Goal: Navigation & Orientation: Find specific page/section

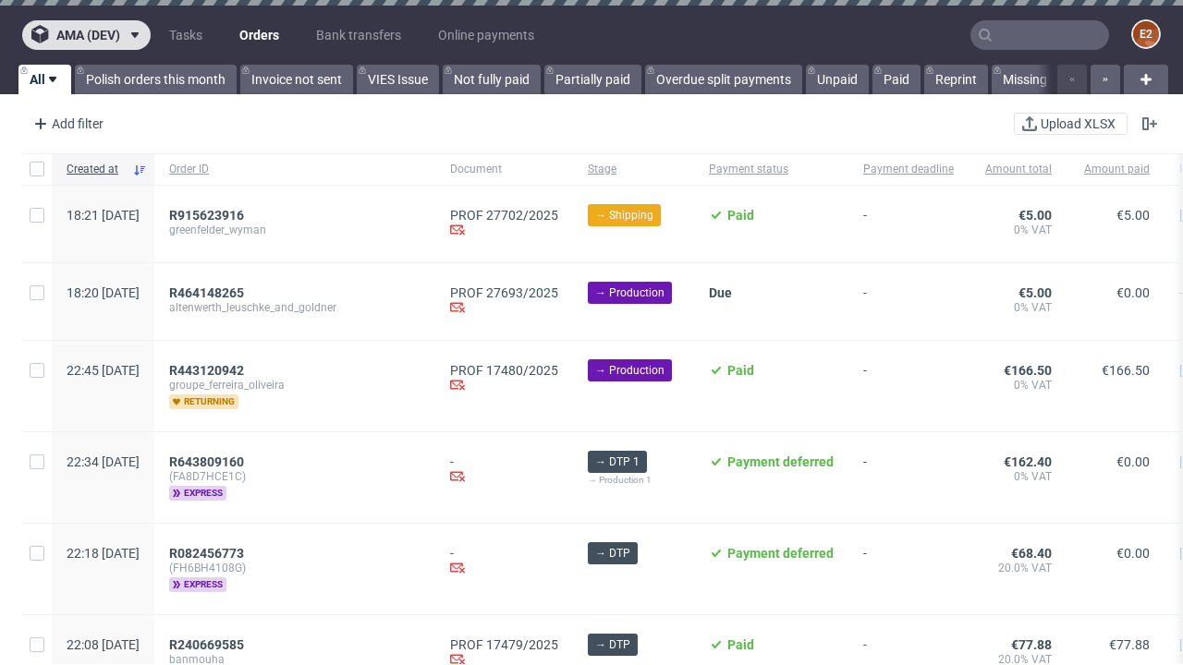
click at [86, 35] on span "ama (dev)" at bounding box center [88, 35] width 64 height 13
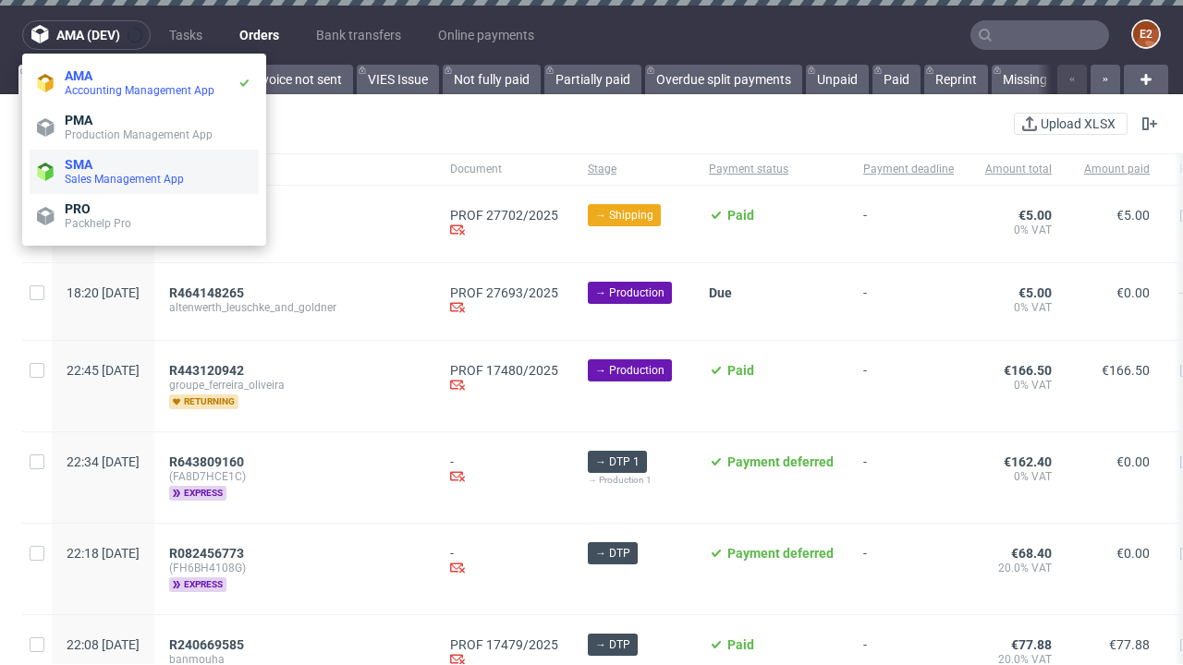
click at [144, 172] on span "Sales Management App" at bounding box center [158, 179] width 187 height 15
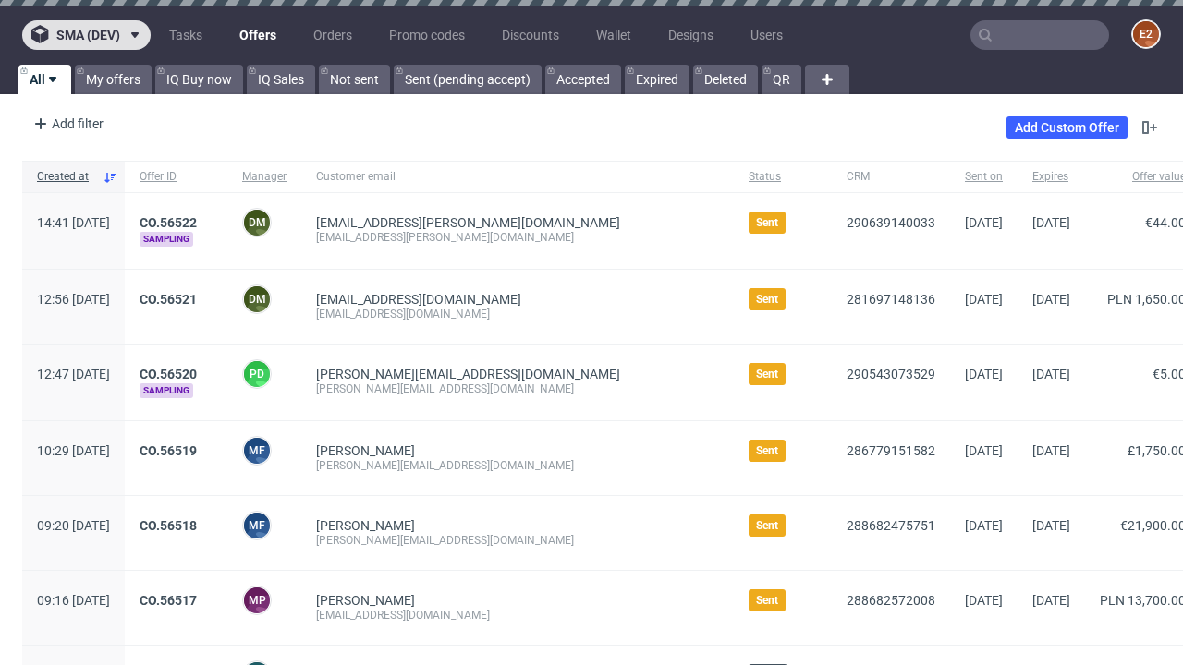
click at [86, 35] on span "sma (dev)" at bounding box center [88, 35] width 64 height 13
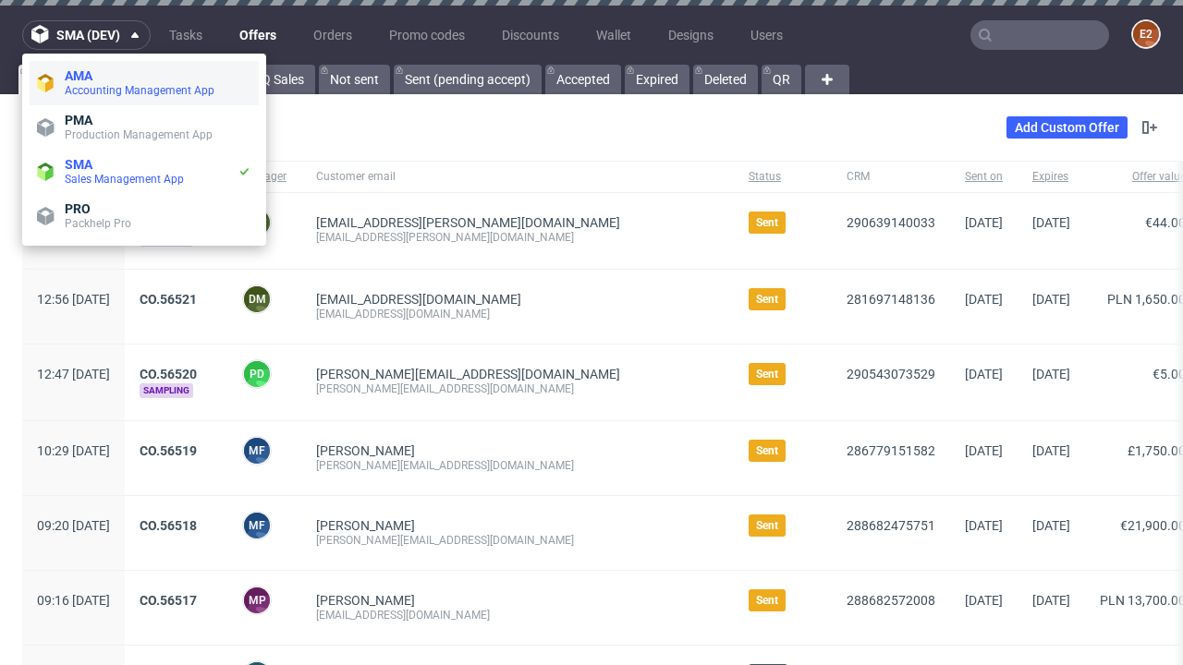
click at [144, 83] on span "Accounting Management App" at bounding box center [158, 90] width 187 height 15
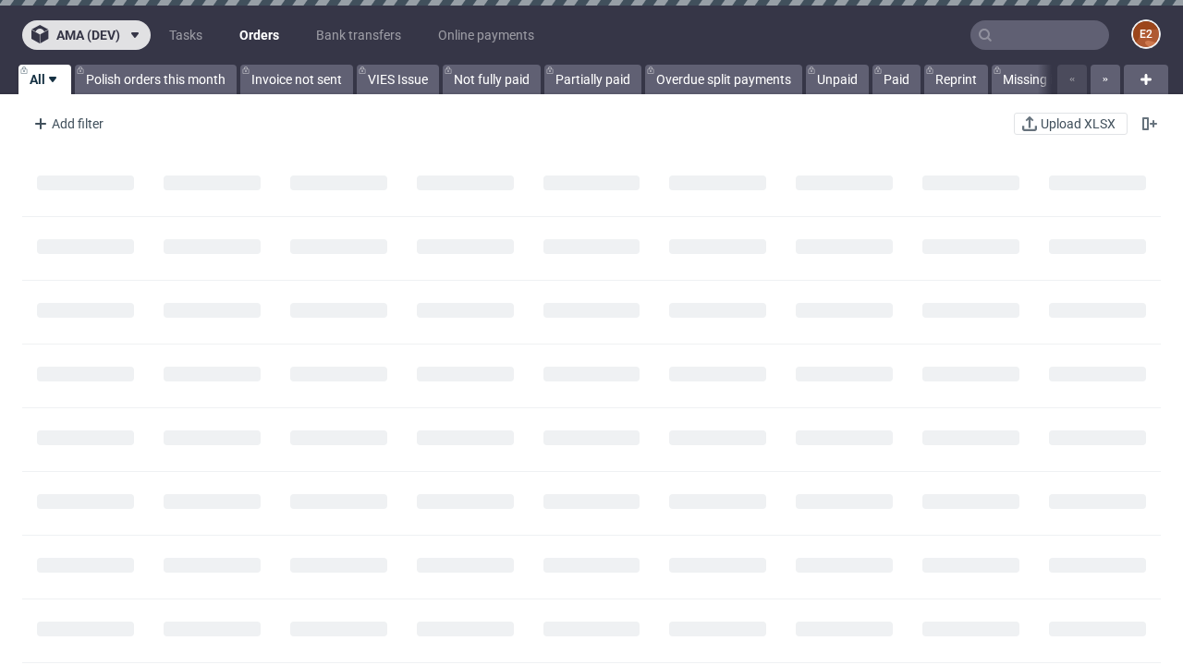
click at [86, 35] on span "ama (dev)" at bounding box center [88, 35] width 64 height 13
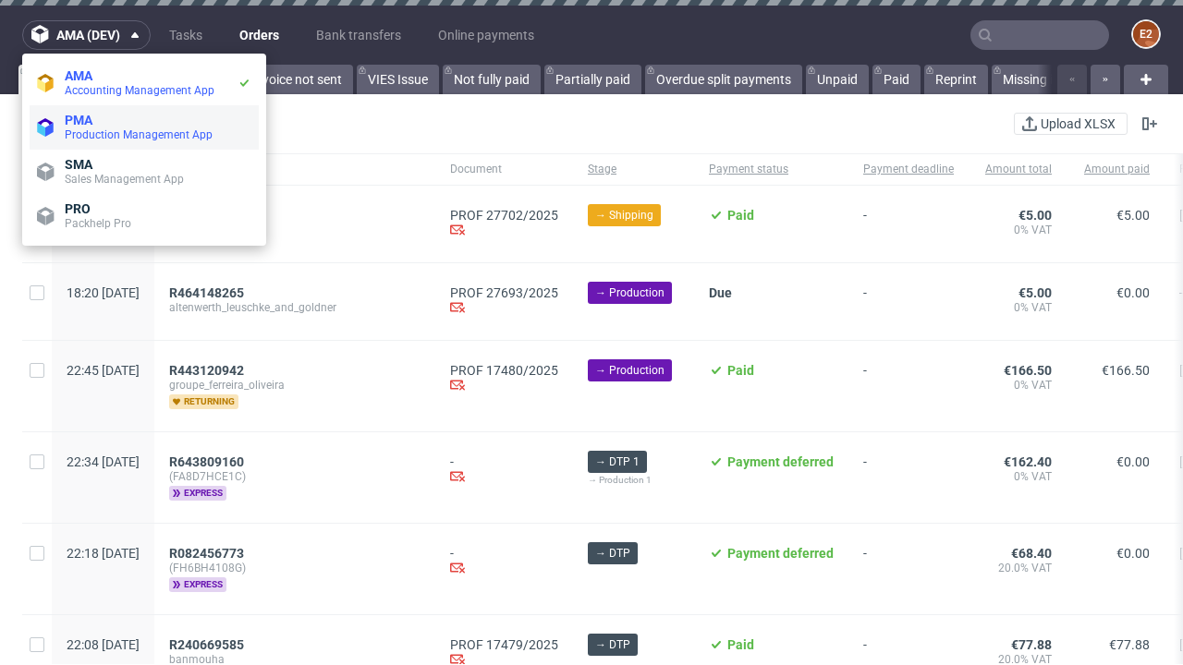
click at [144, 128] on span "Production Management App" at bounding box center [158, 135] width 187 height 15
